Goal: Information Seeking & Learning: Find specific page/section

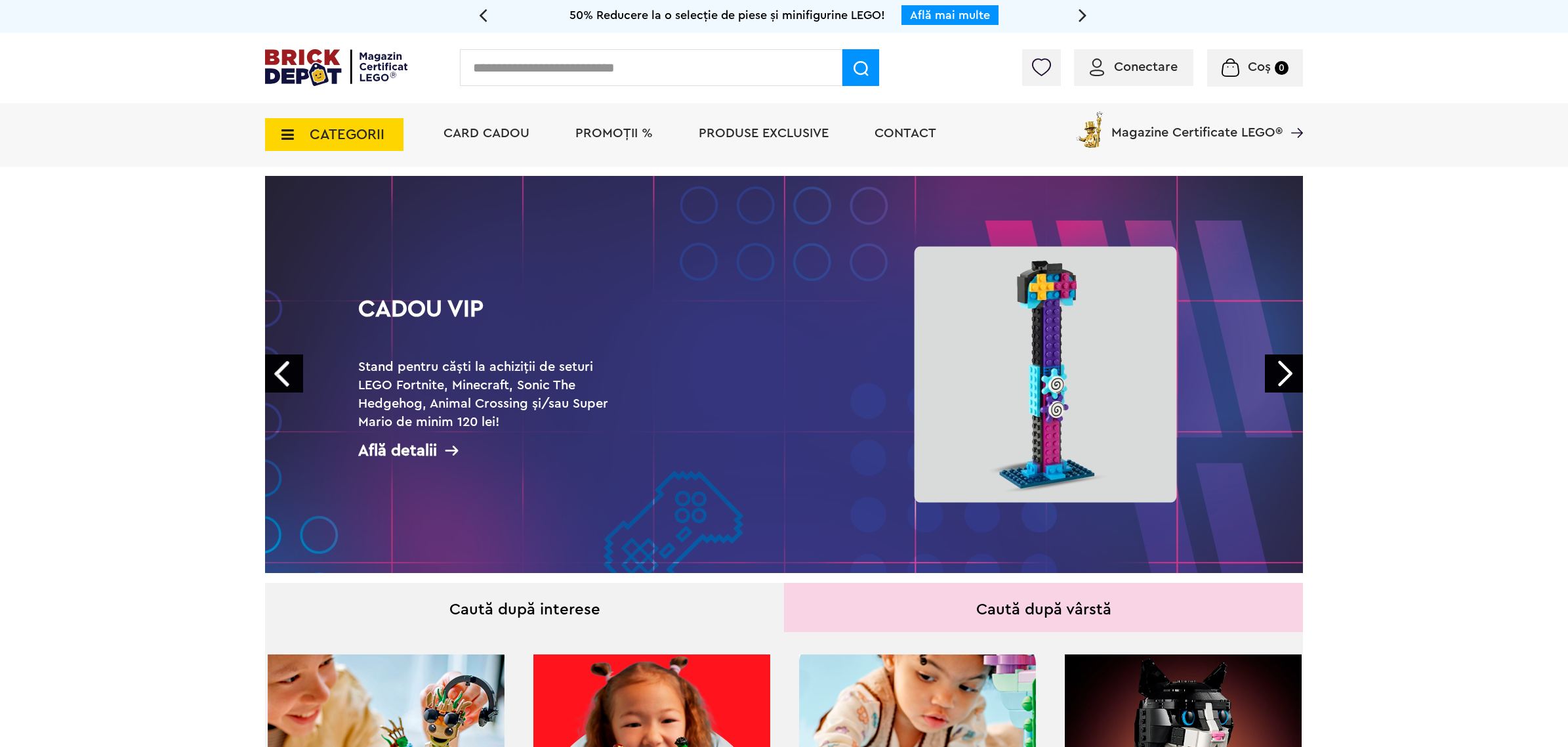
click at [293, 366] on link "Prev" at bounding box center [284, 374] width 38 height 38
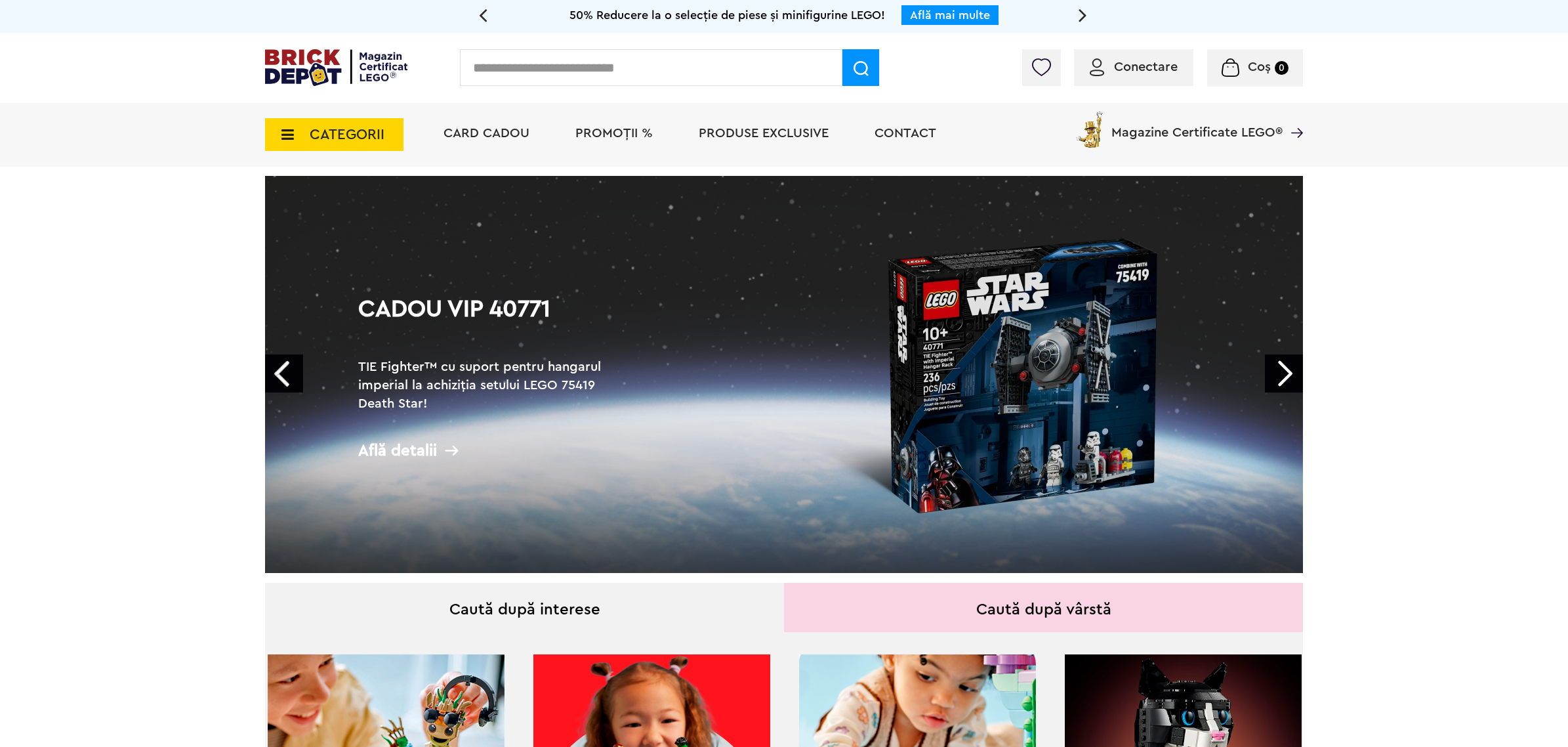
click at [293, 366] on link "Prev" at bounding box center [284, 374] width 38 height 38
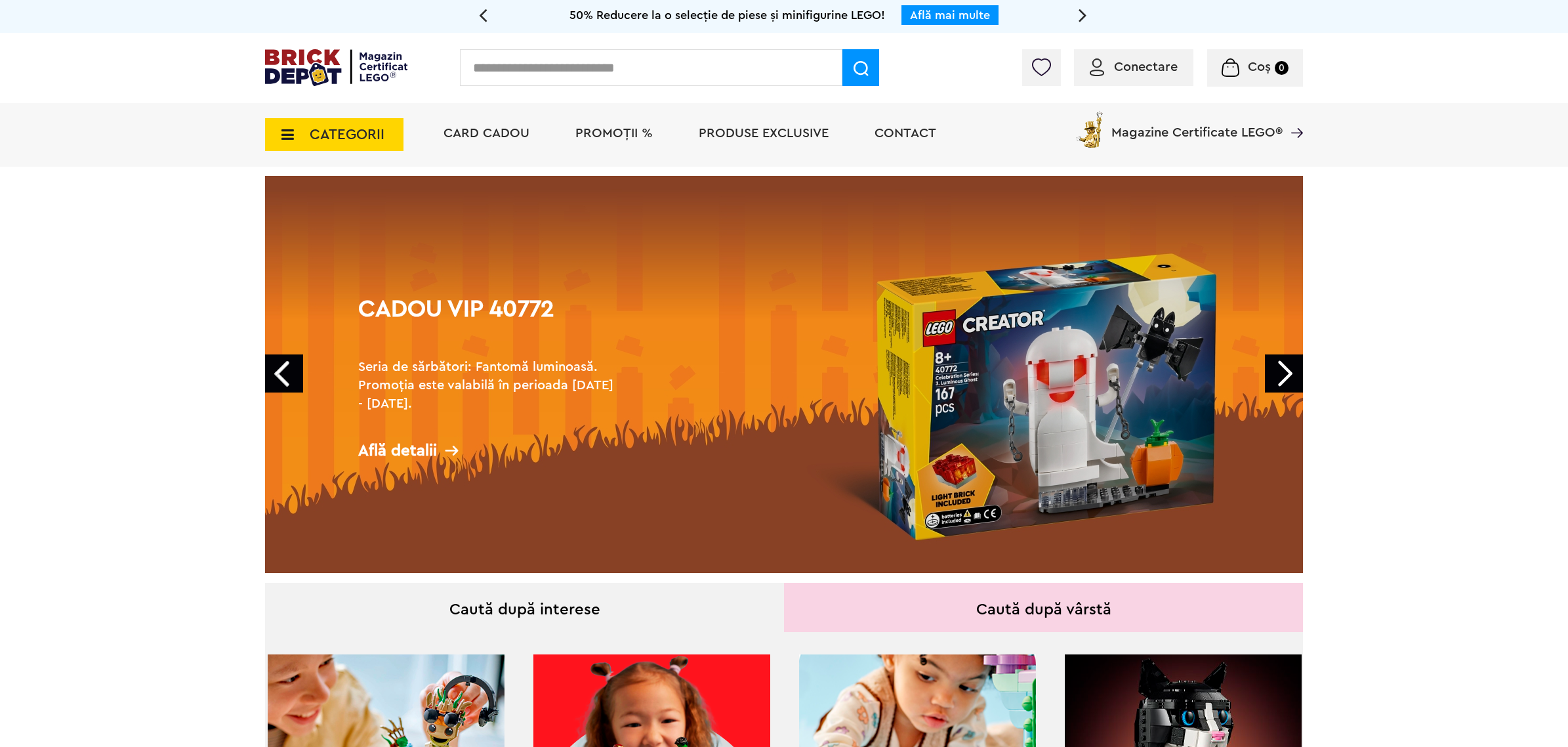
click at [1286, 375] on link "Next" at bounding box center [1284, 374] width 38 height 38
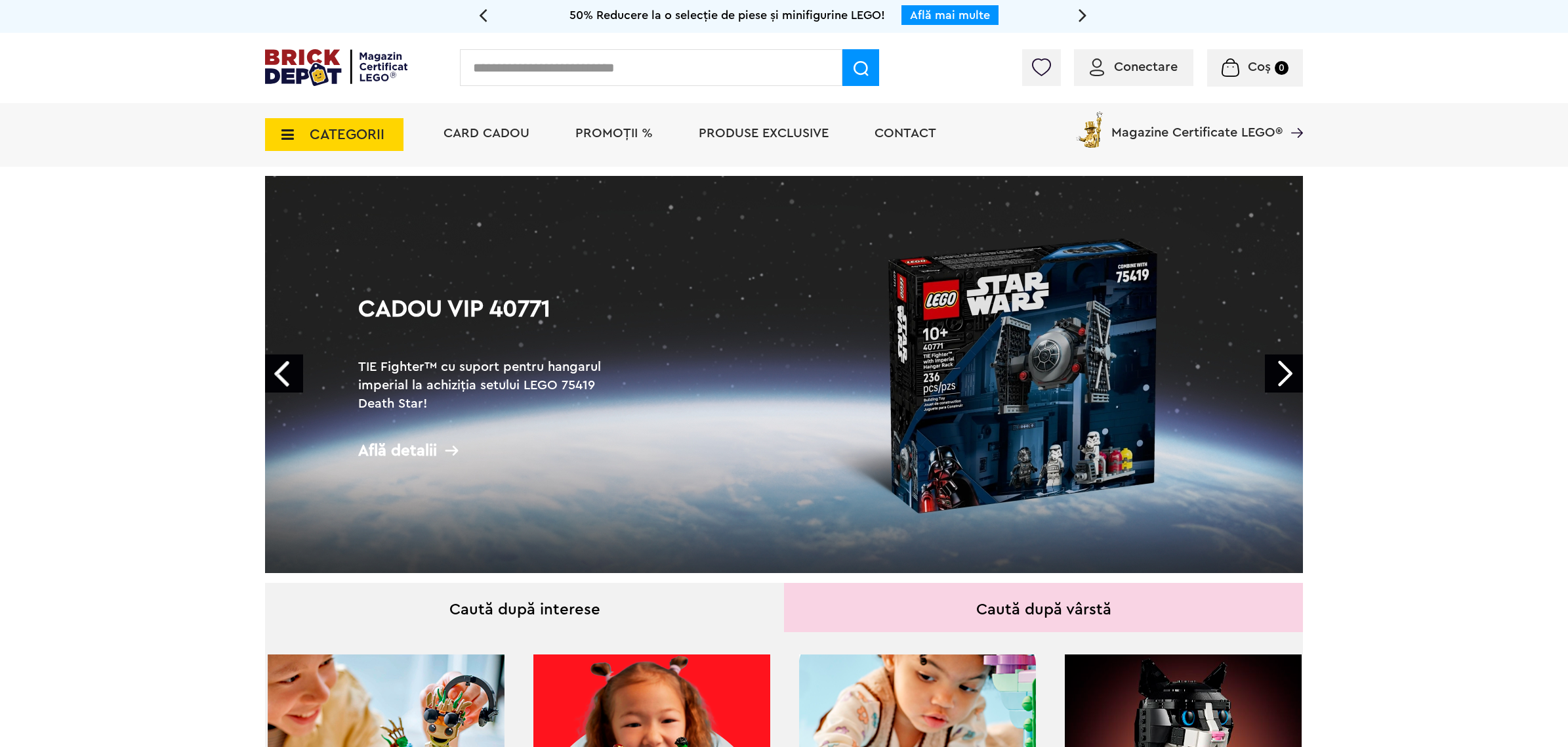
click at [822, 377] on link "Cadou VIP 40771 TIE Fighter™ cu suport pentru hangarul imperial la achiziția se…" at bounding box center [784, 374] width 1038 height 397
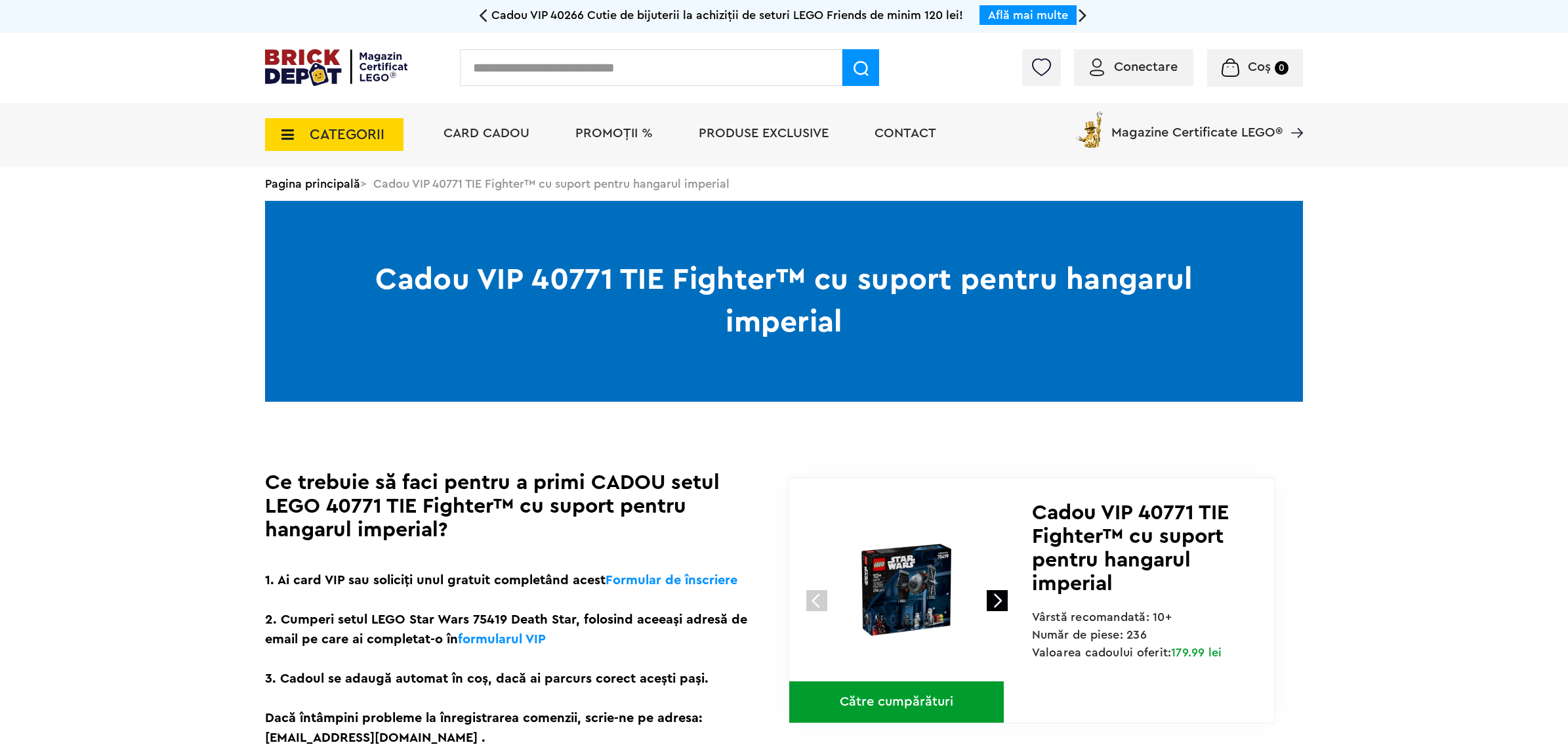
click at [586, 130] on span "PROMOȚII %" at bounding box center [613, 134] width 77 height 13
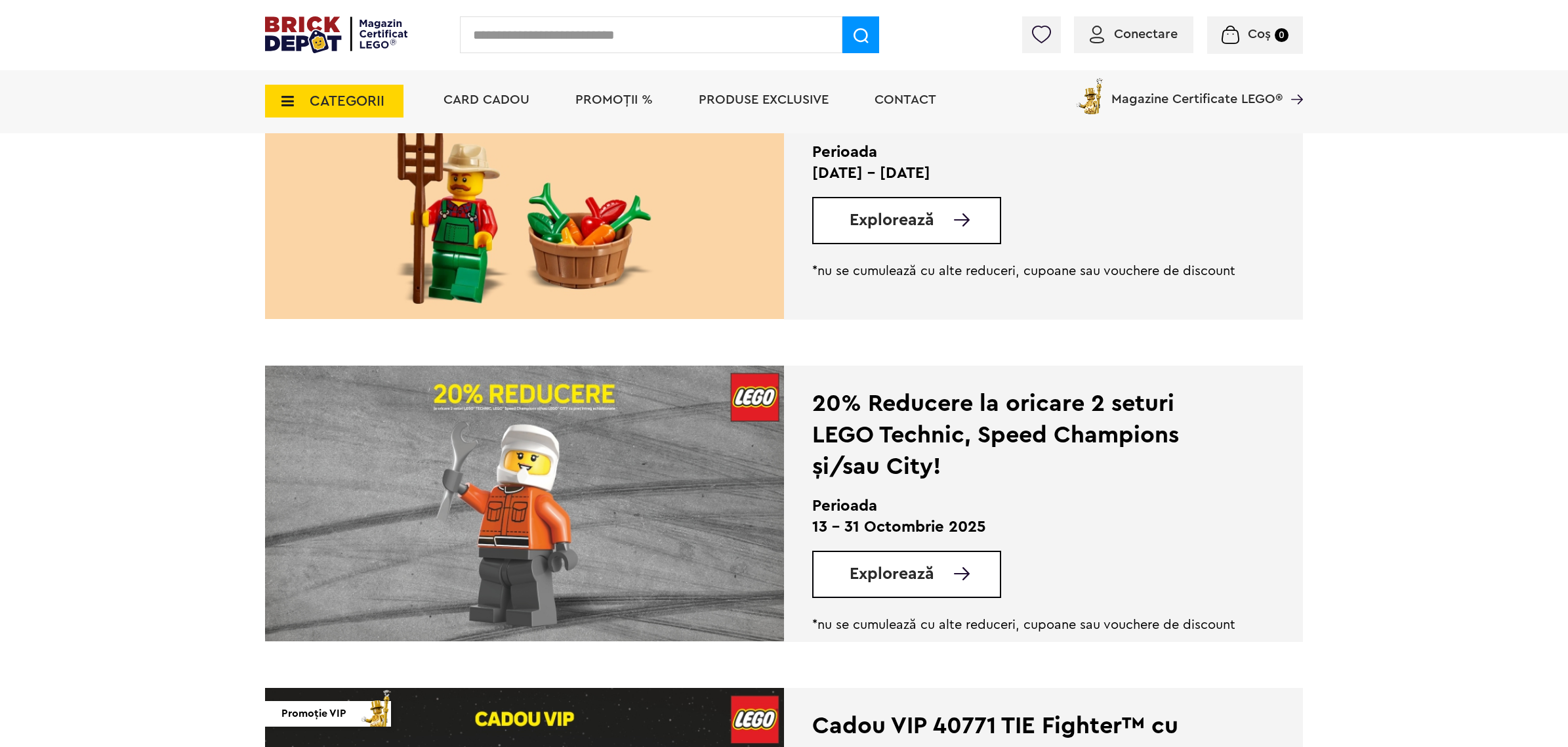
scroll to position [246, 0]
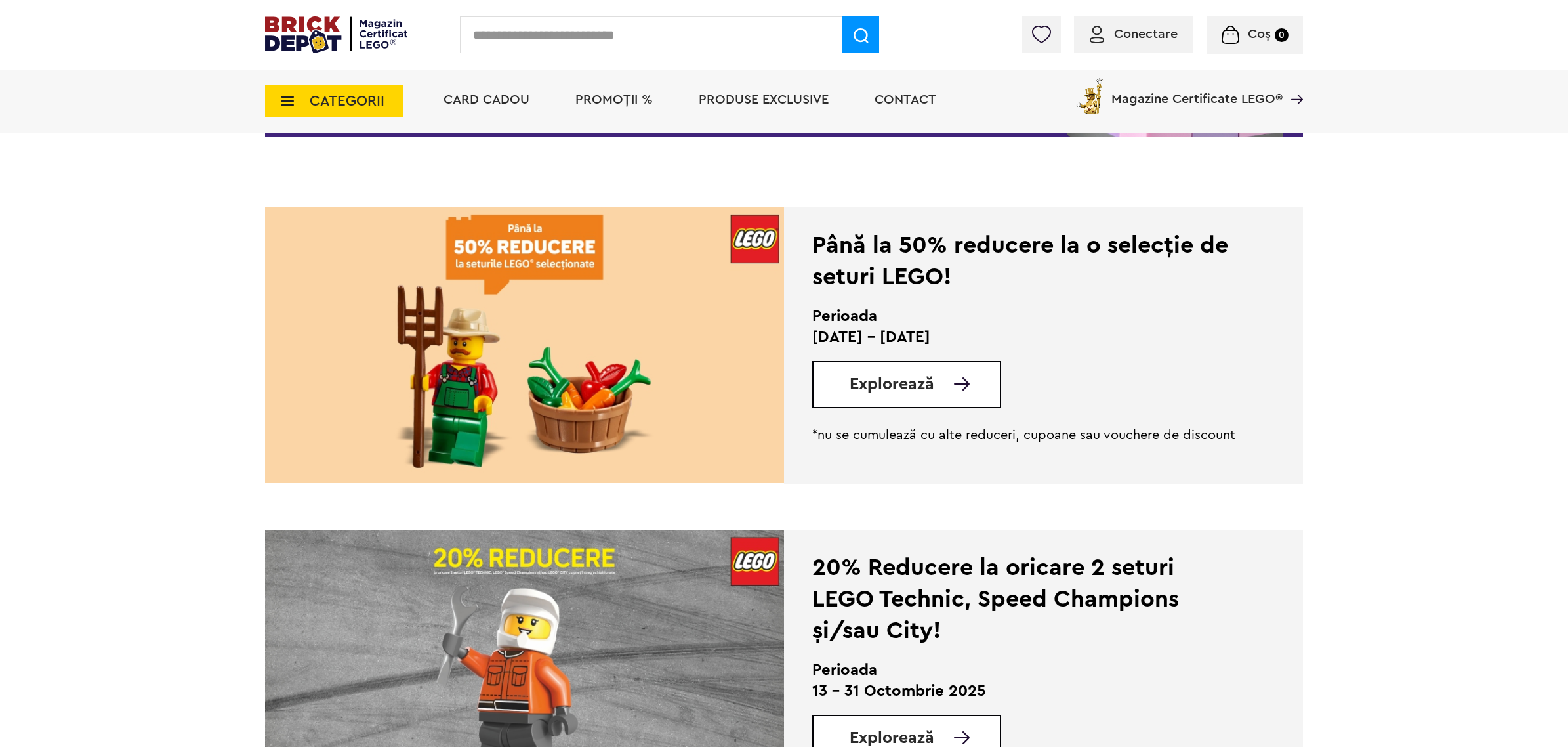
click at [282, 94] on icon at bounding box center [284, 101] width 20 height 15
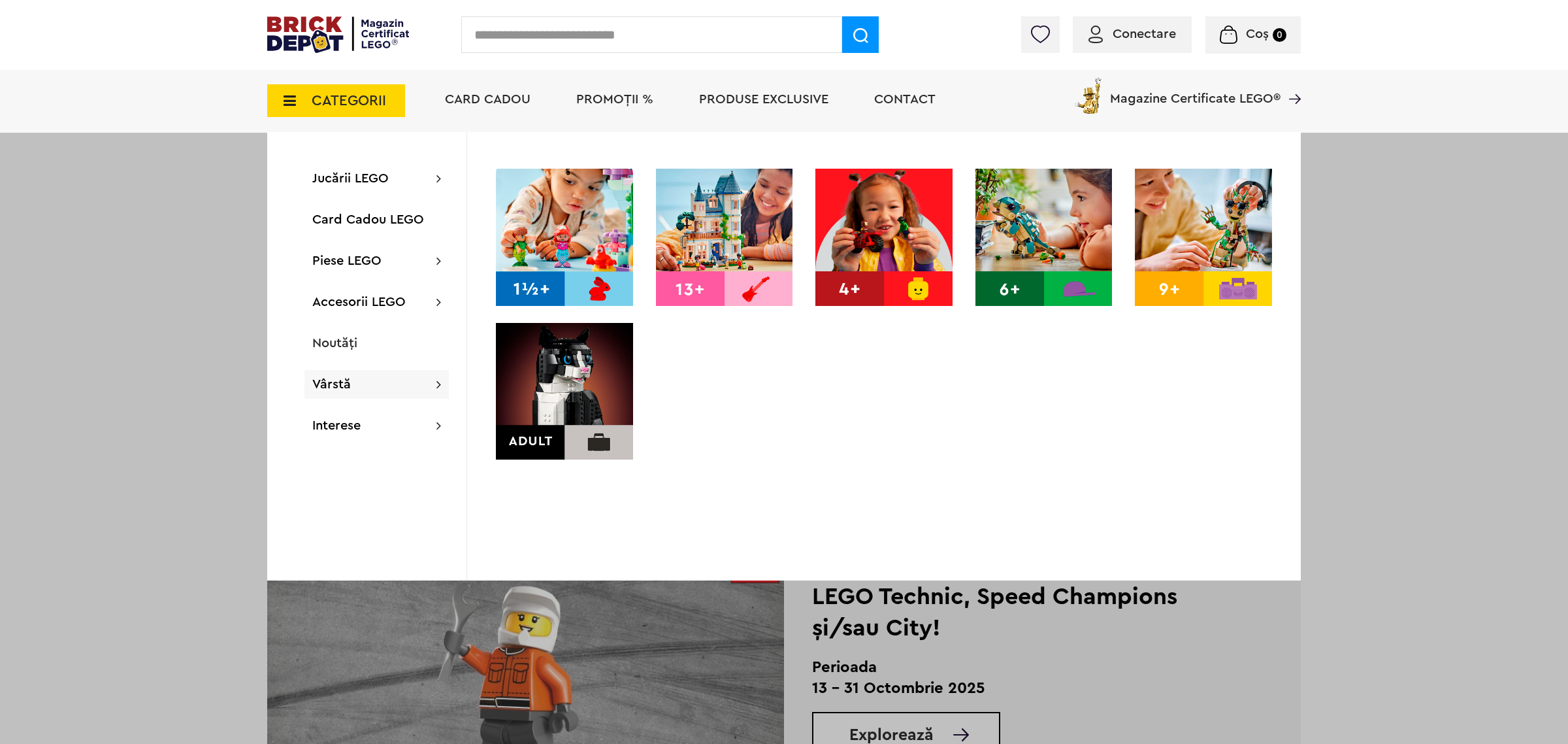
click at [559, 394] on img at bounding box center [564, 391] width 137 height 137
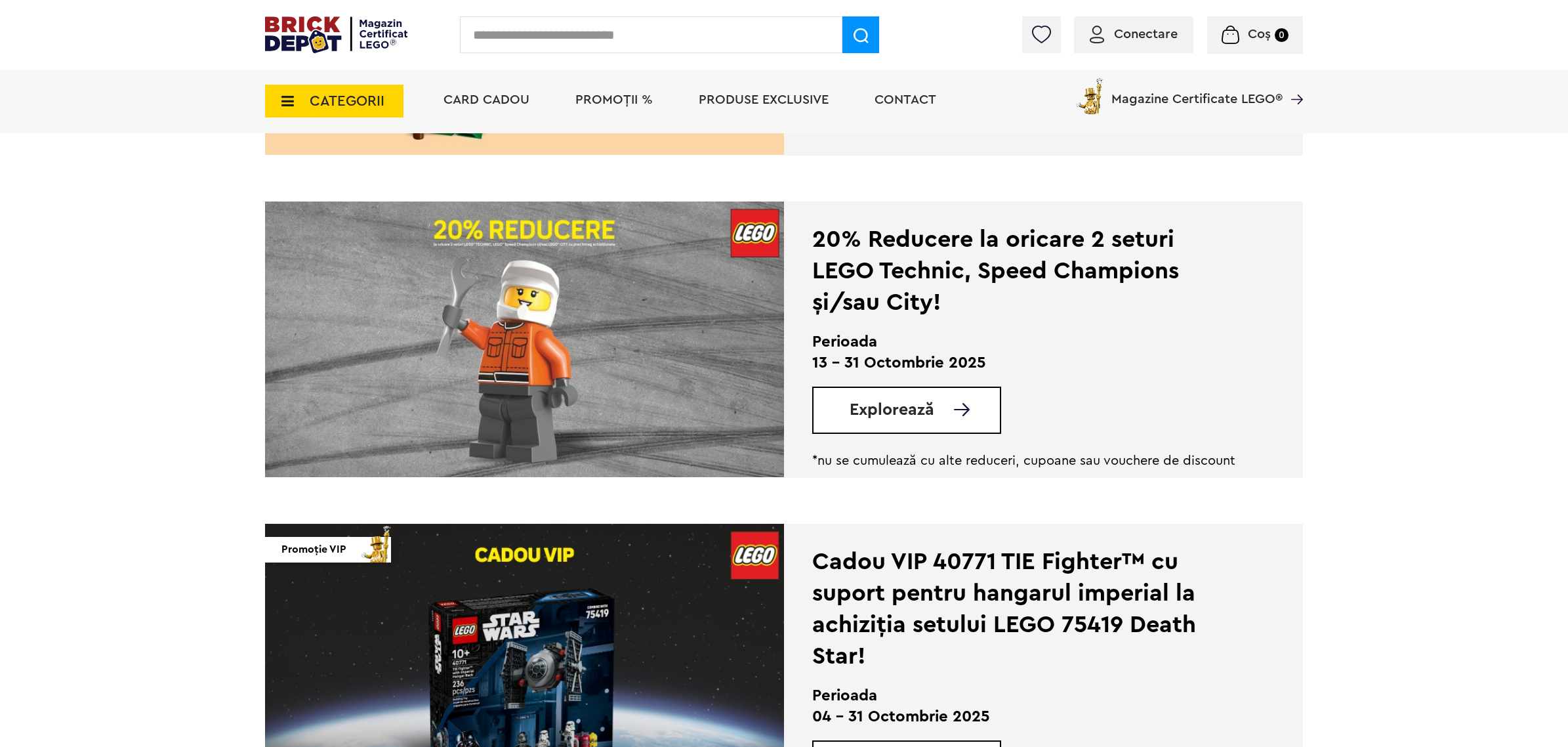
scroll to position [656, 0]
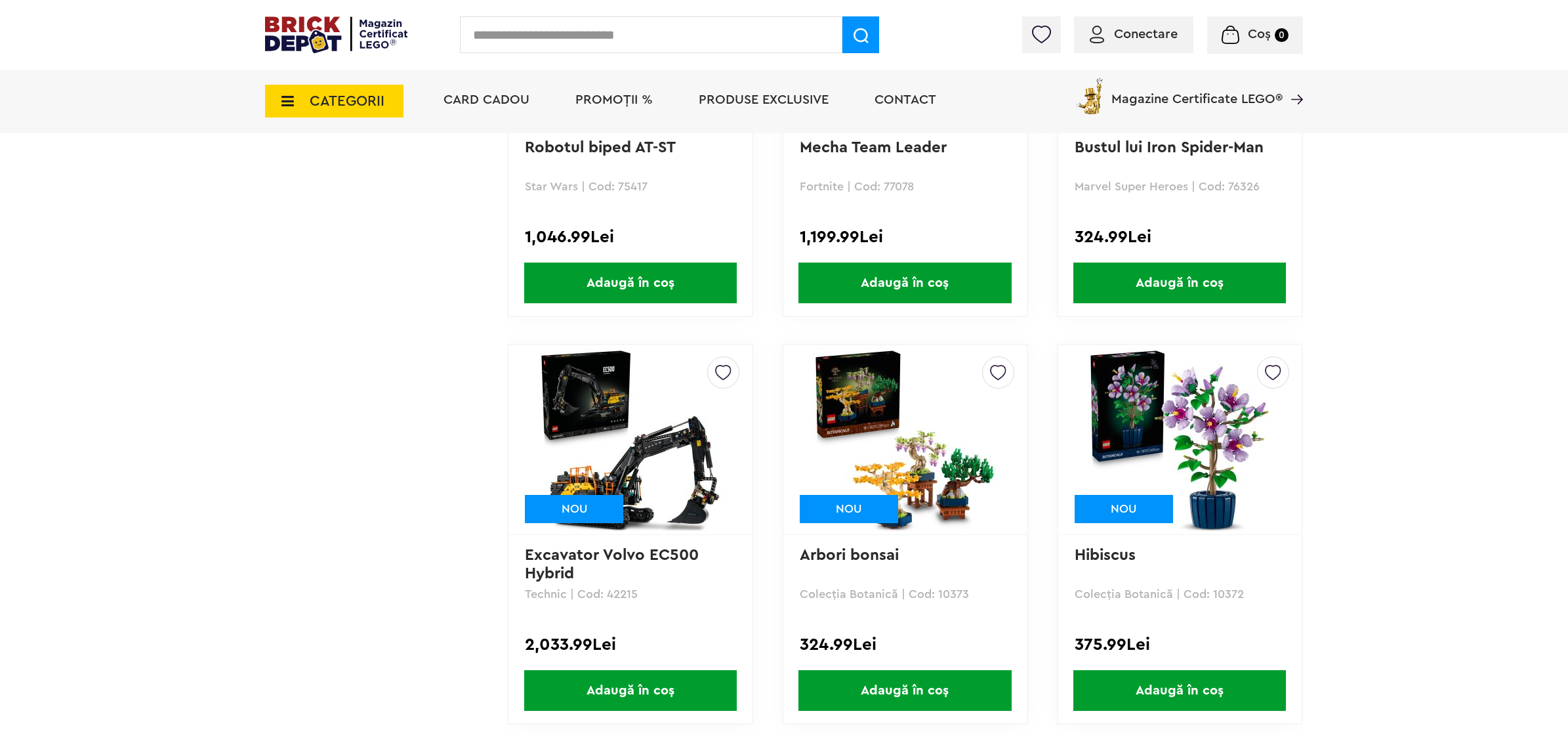
scroll to position [2460, 0]
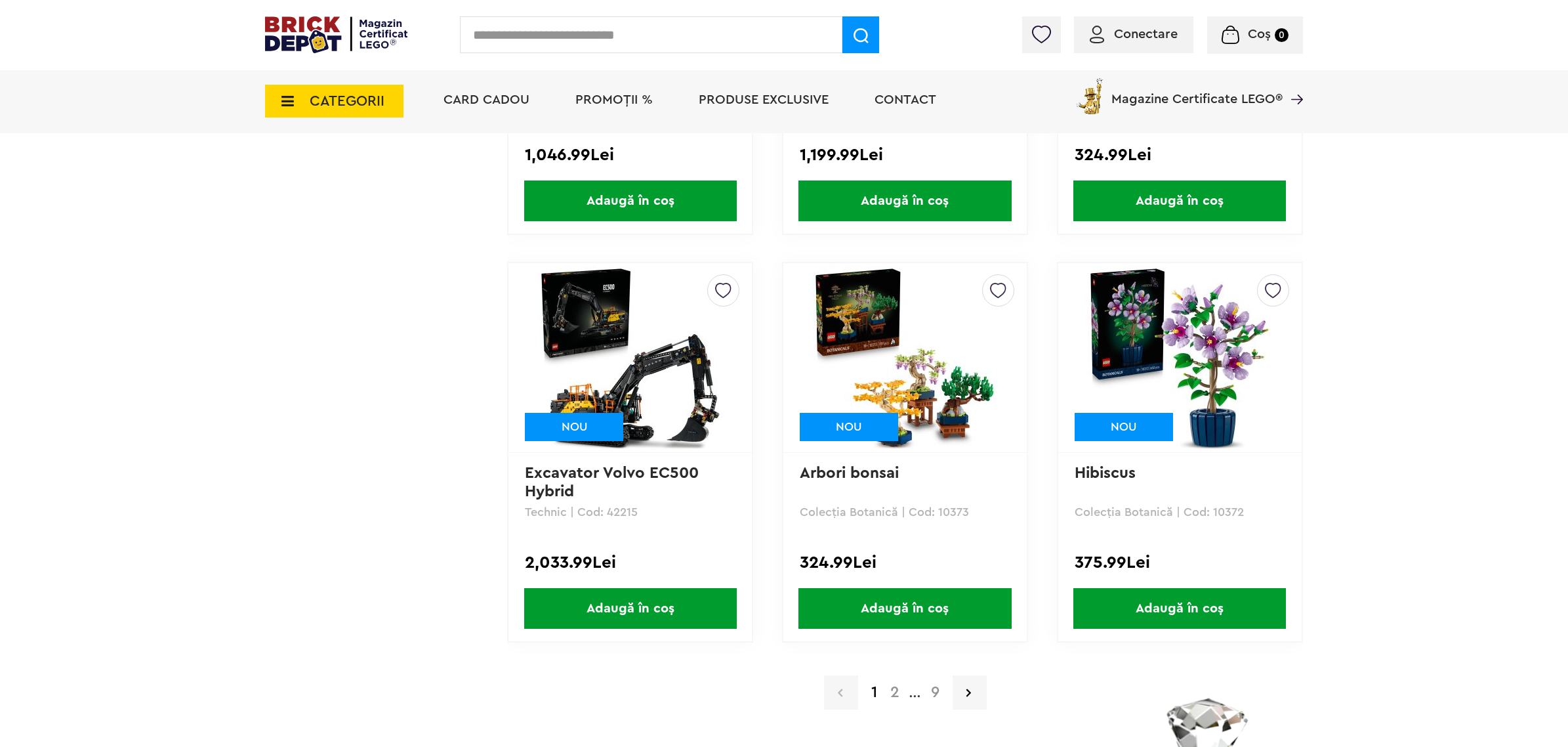
click at [892, 684] on a=Adult&order=1&page=2"] "2" at bounding box center [895, 692] width 22 height 16
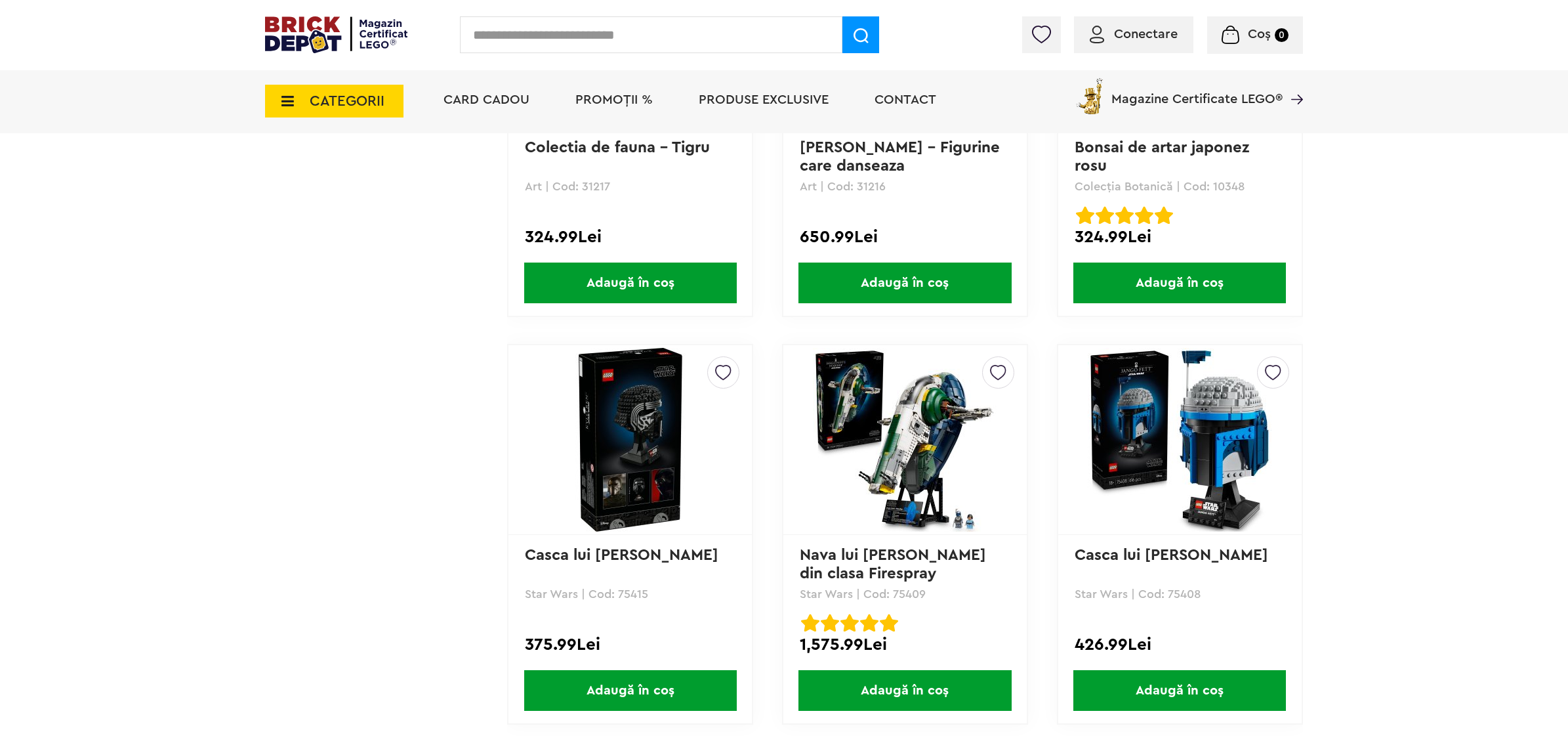
scroll to position [2624, 0]
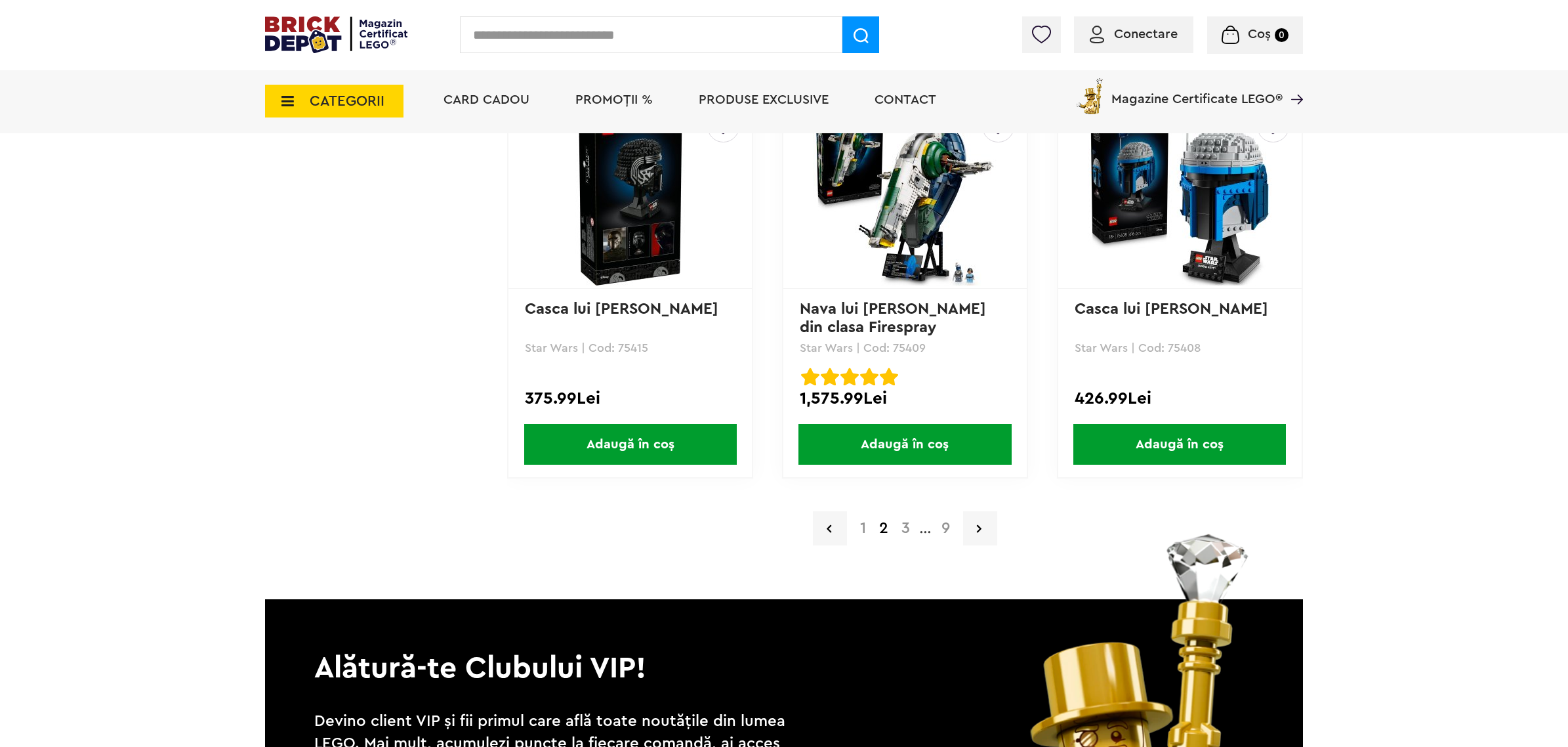
click at [904, 520] on a=Adult&order=1&page=3"] "3" at bounding box center [906, 528] width 22 height 16
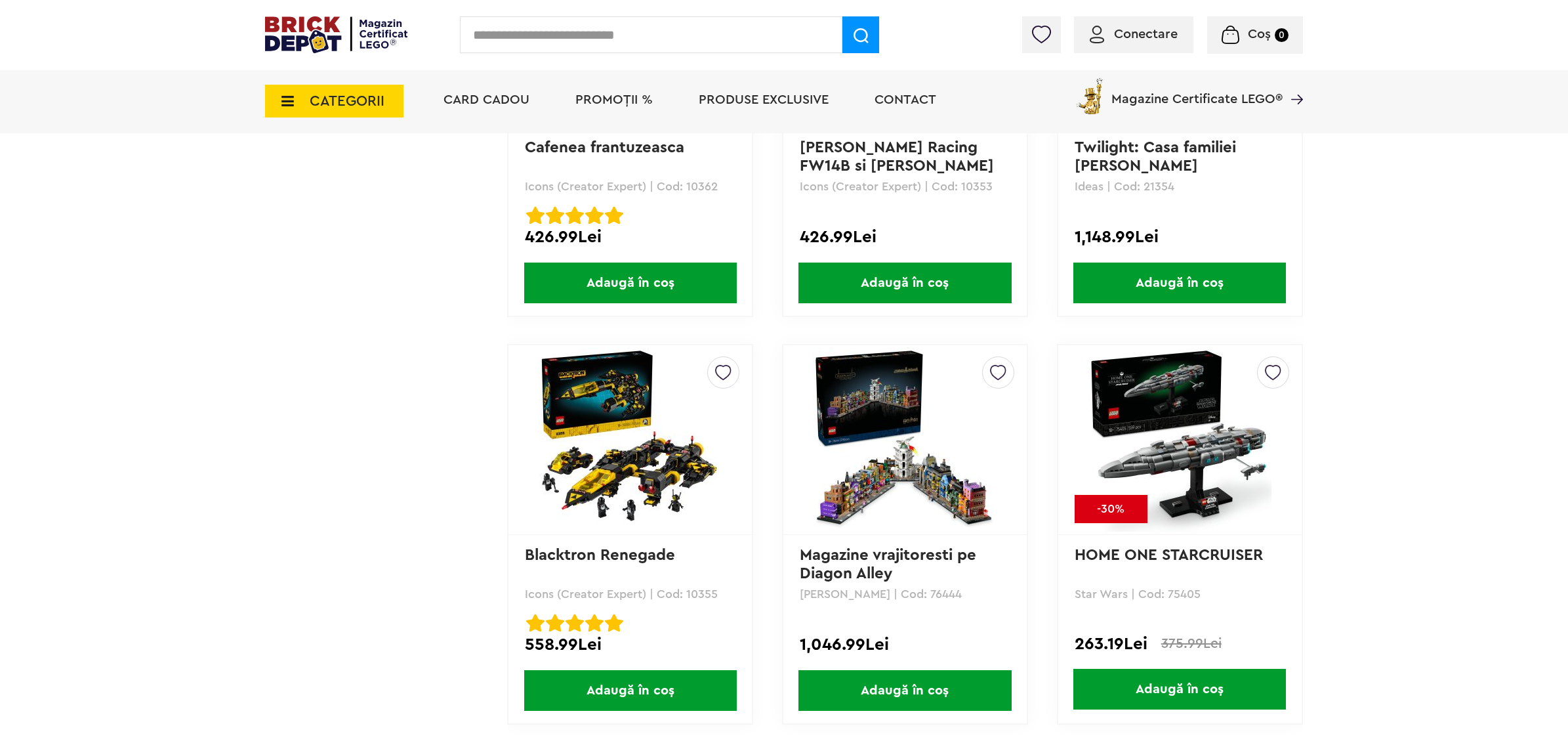
scroll to position [2542, 0]
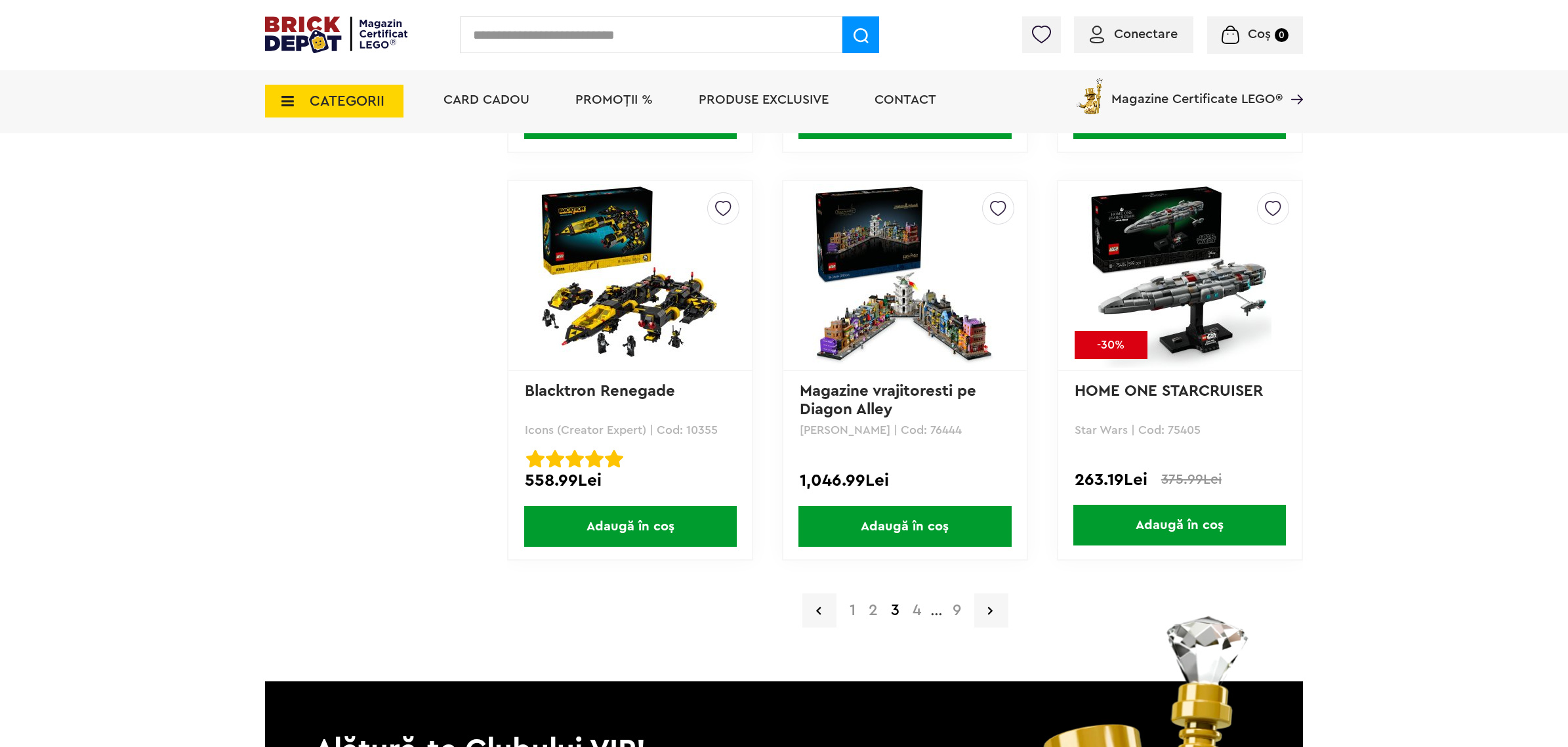
click at [919, 602] on a=Adult&order=1&page=4"] "4" at bounding box center [917, 610] width 22 height 16
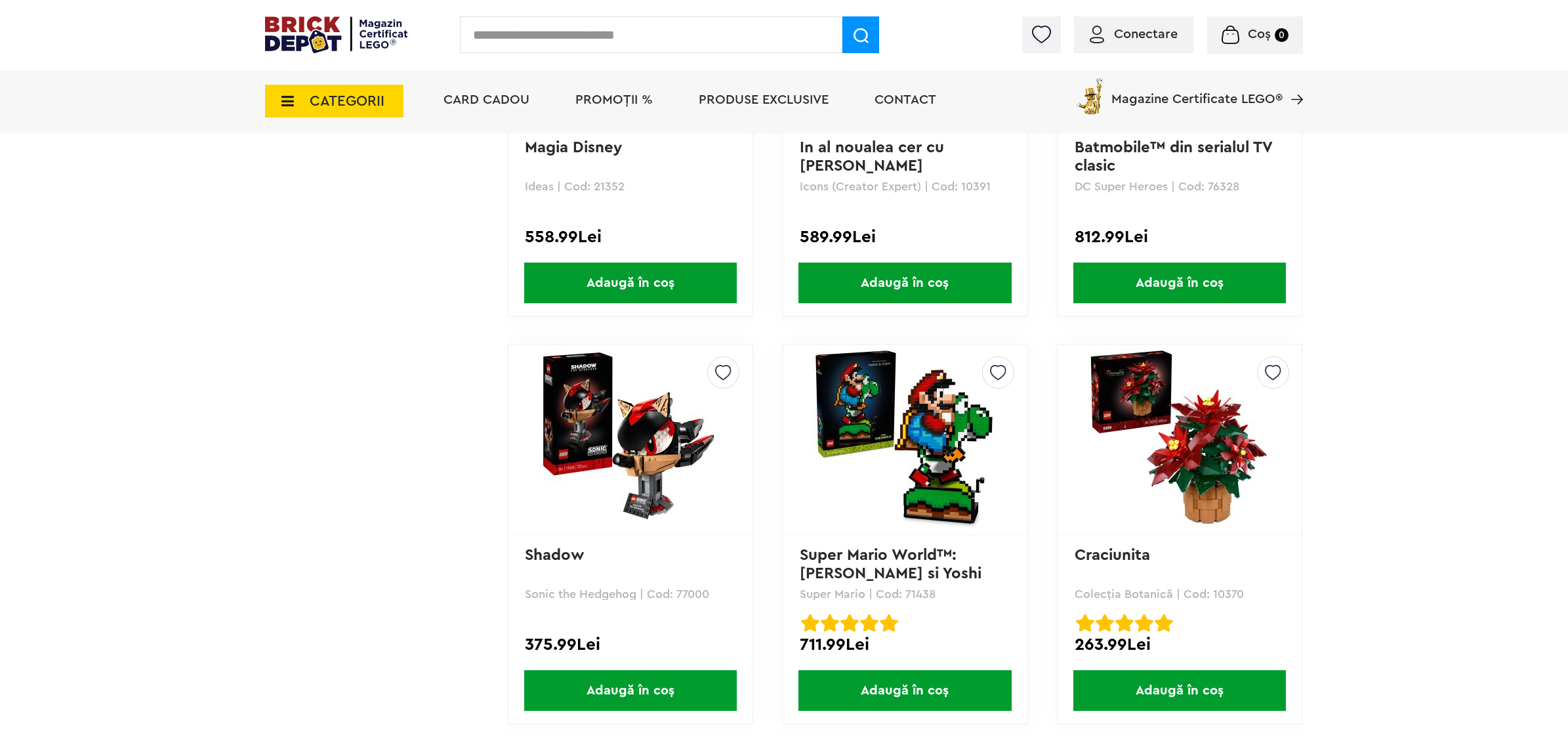
scroll to position [2460, 0]
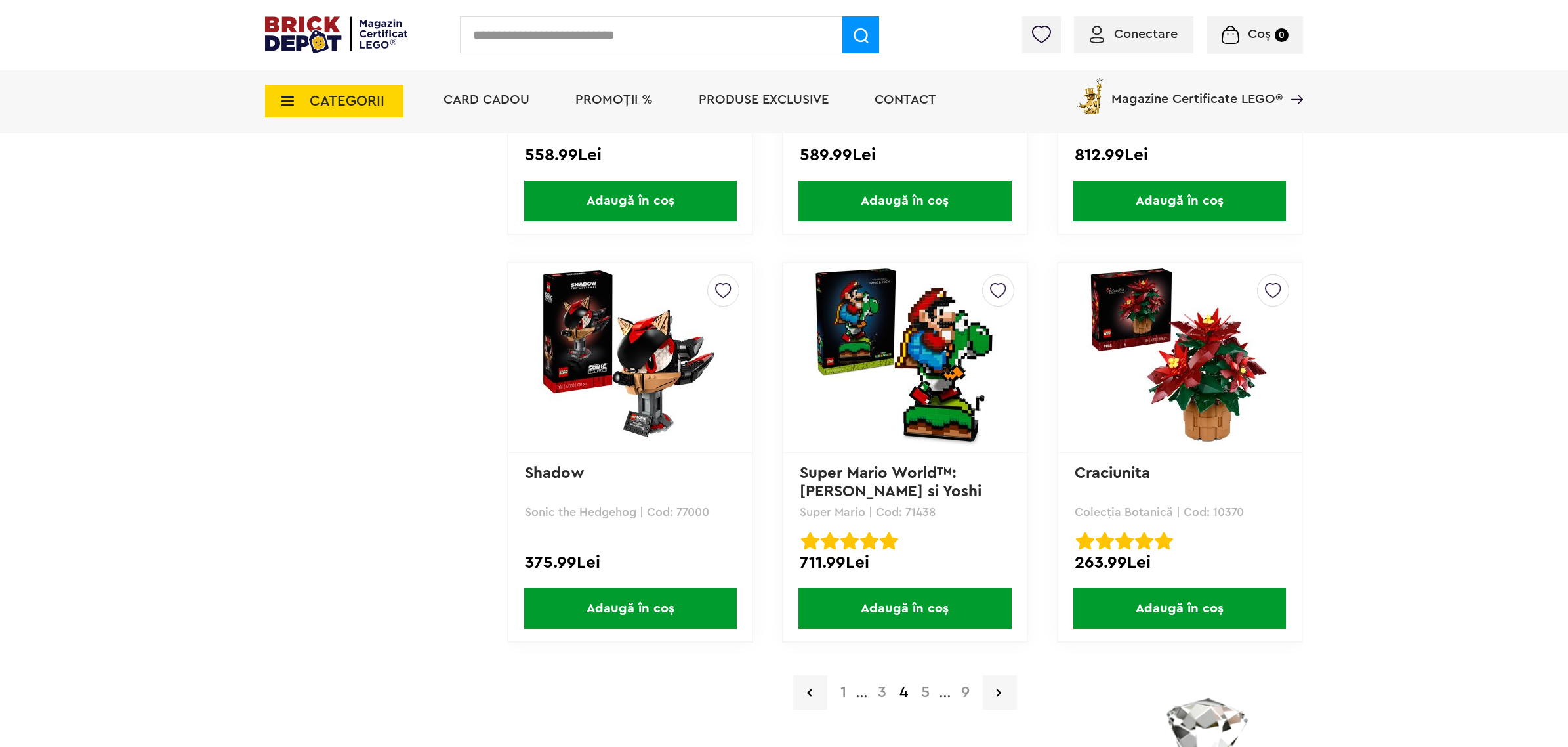
click at [920, 684] on a=Adult&order=1&page=5"] "5" at bounding box center [925, 692] width 22 height 16
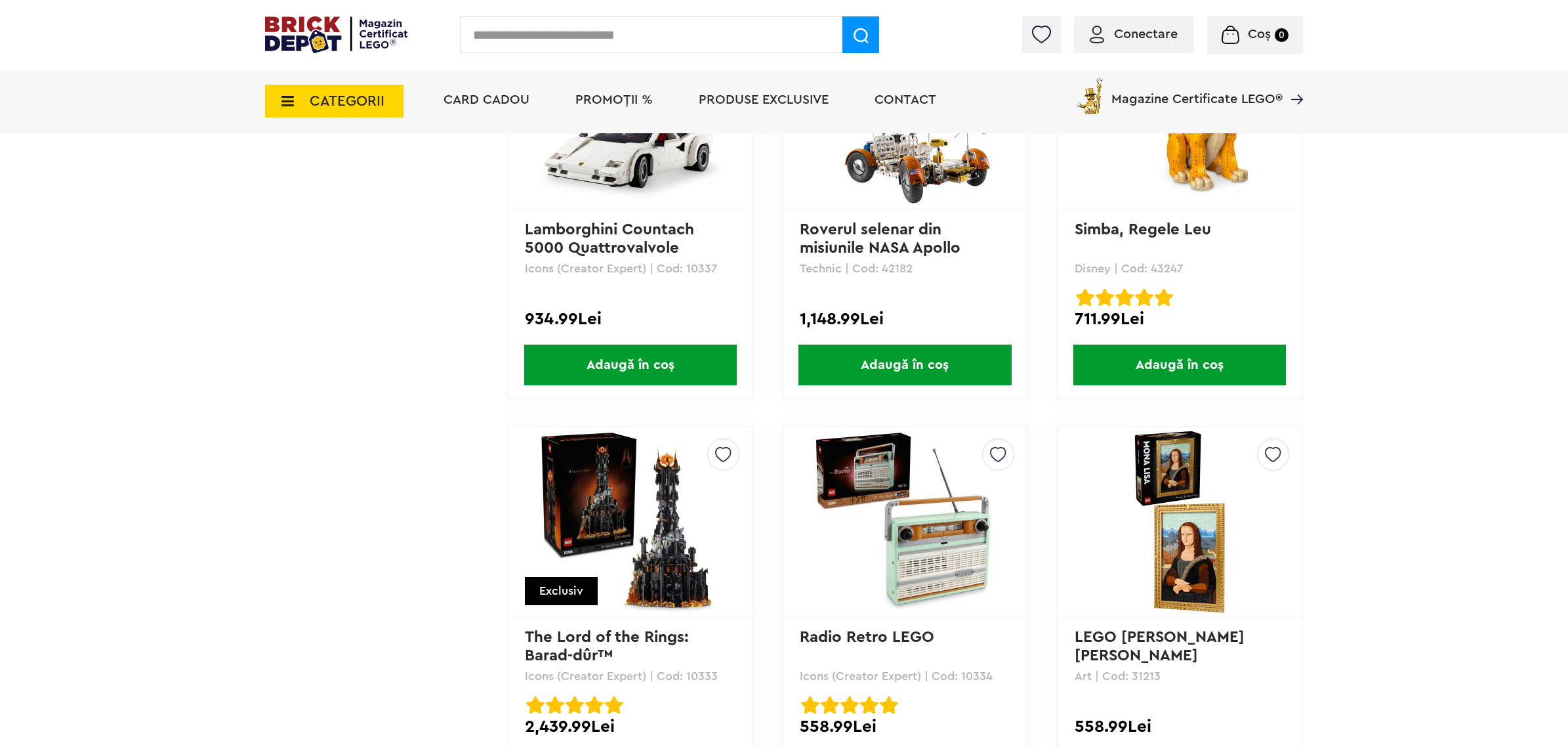
scroll to position [2460, 0]
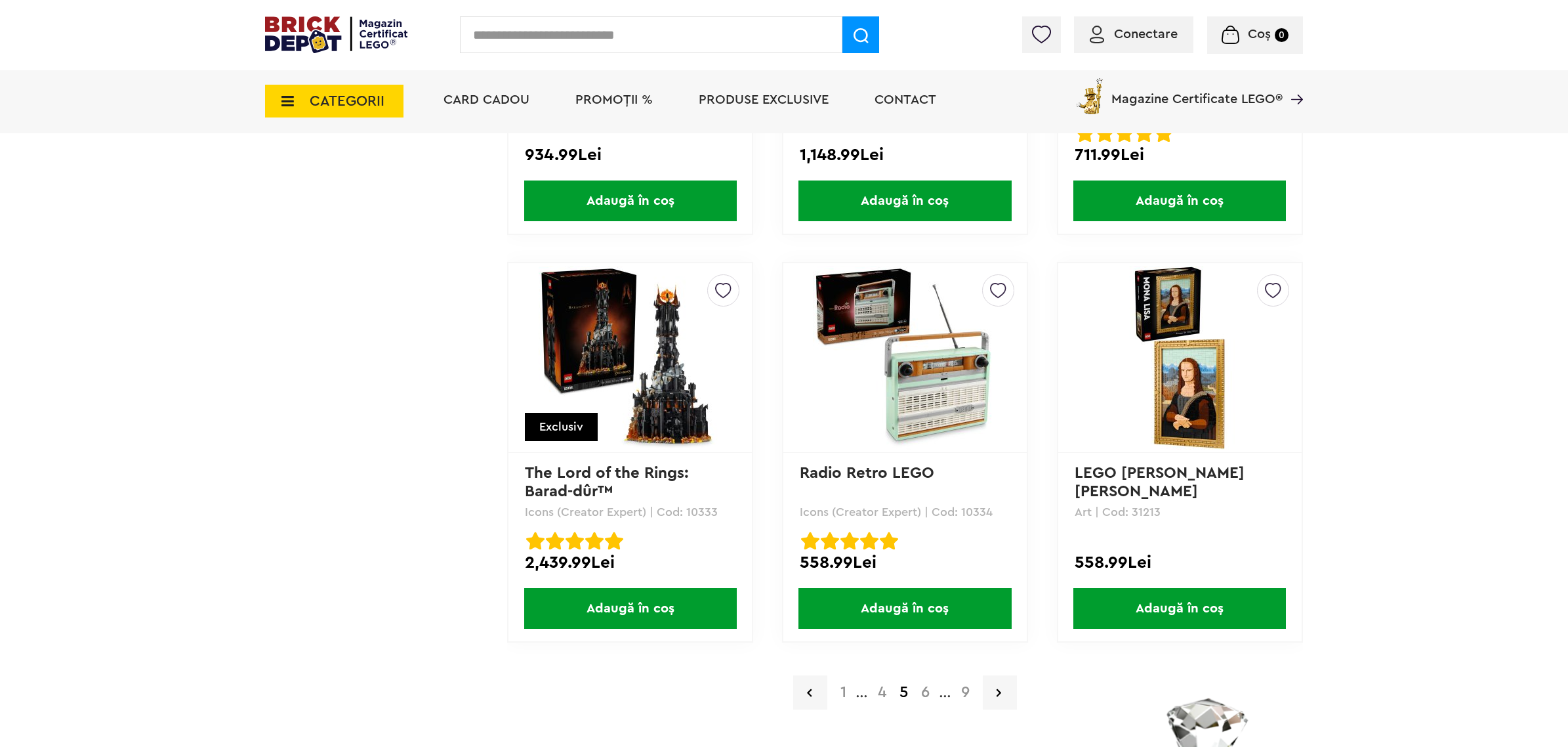
click at [923, 688] on a=Adult&order=1&page=6"] "6" at bounding box center [925, 692] width 22 height 16
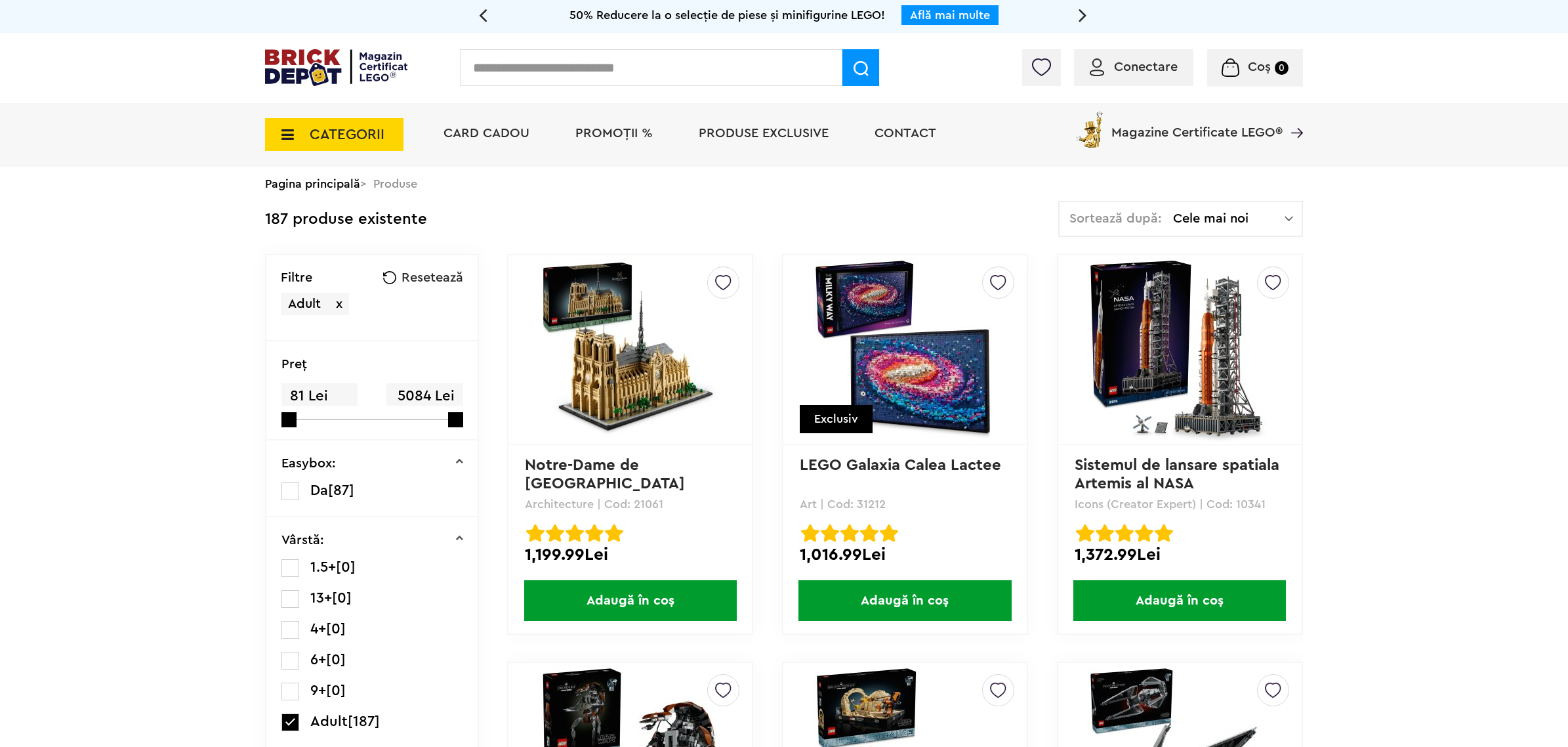
click at [510, 56] on input "text" at bounding box center [651, 67] width 383 height 37
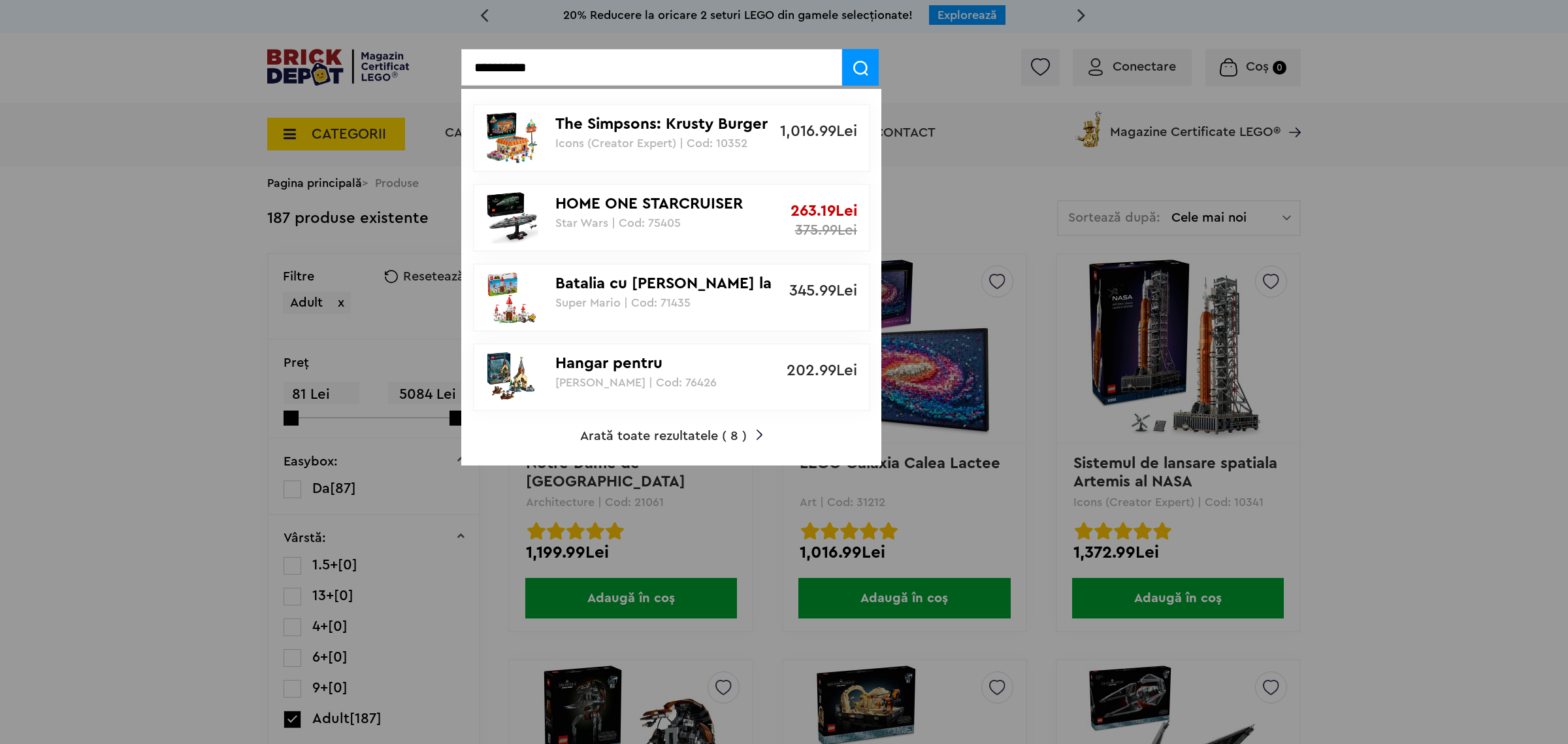
type input "**********"
